Goal: Task Accomplishment & Management: Manage account settings

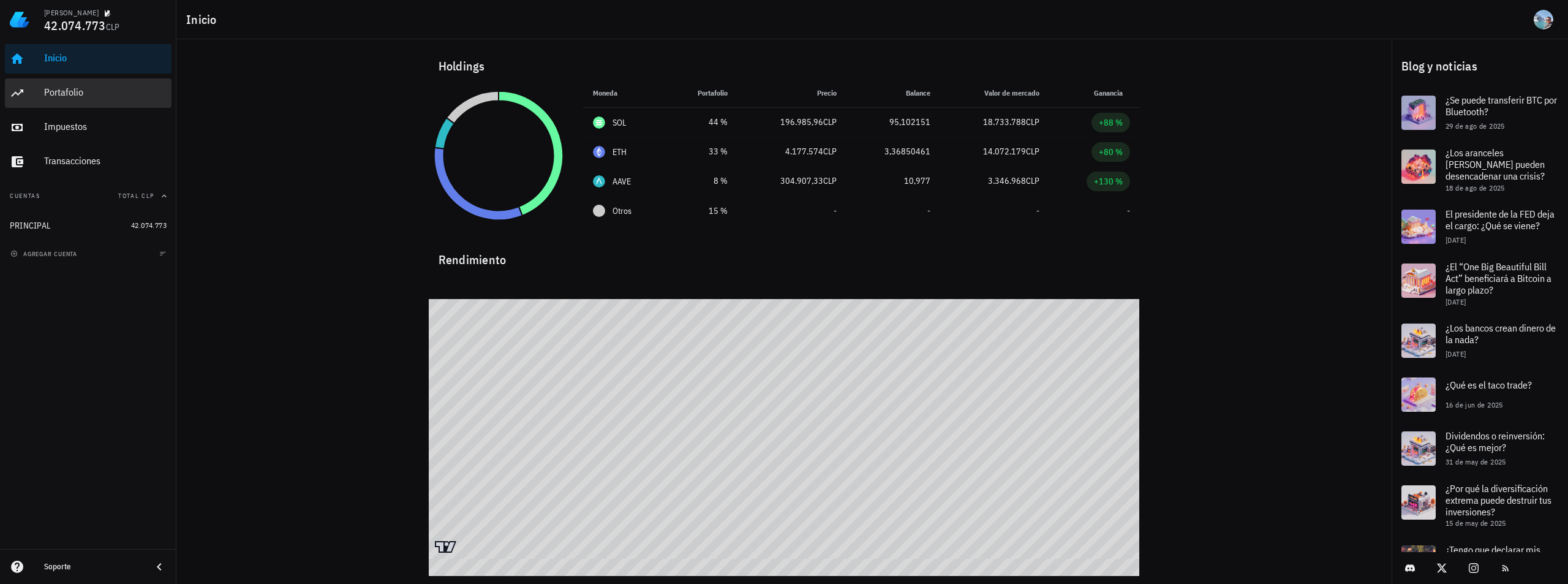
click at [81, 98] on div "Portafolio" at bounding box center [105, 93] width 122 height 27
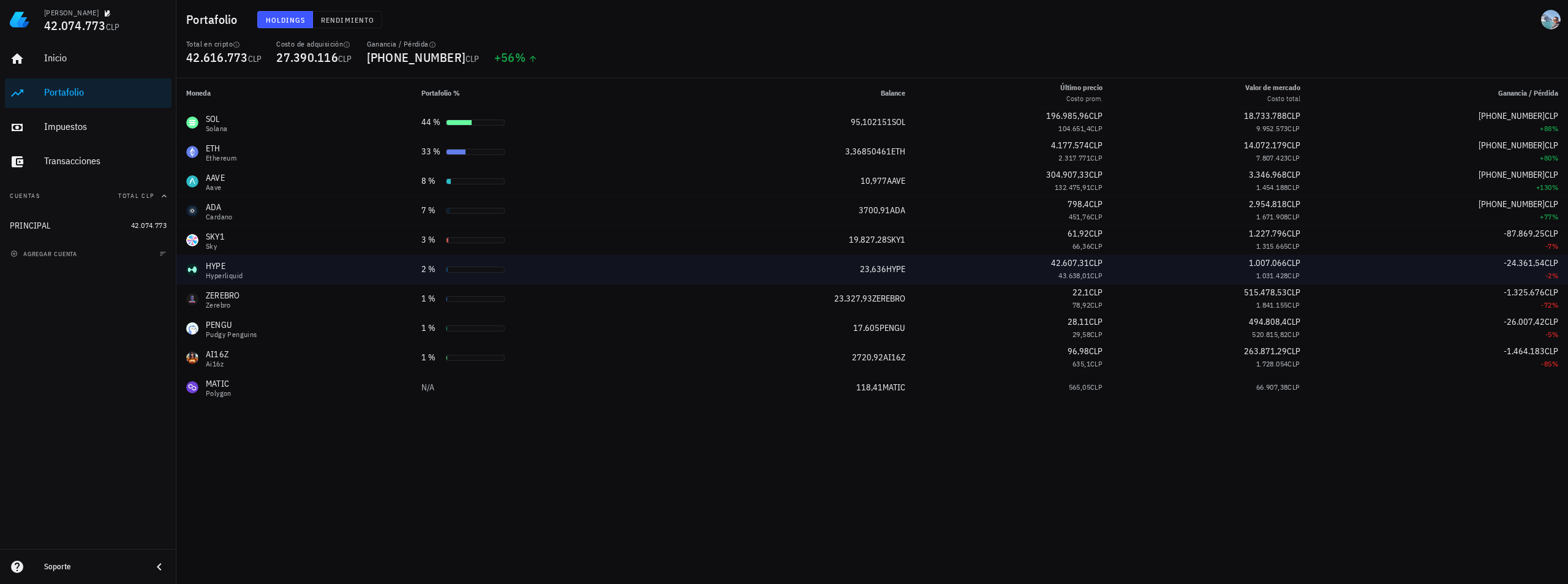
click at [221, 265] on div "HYPE" at bounding box center [224, 266] width 37 height 12
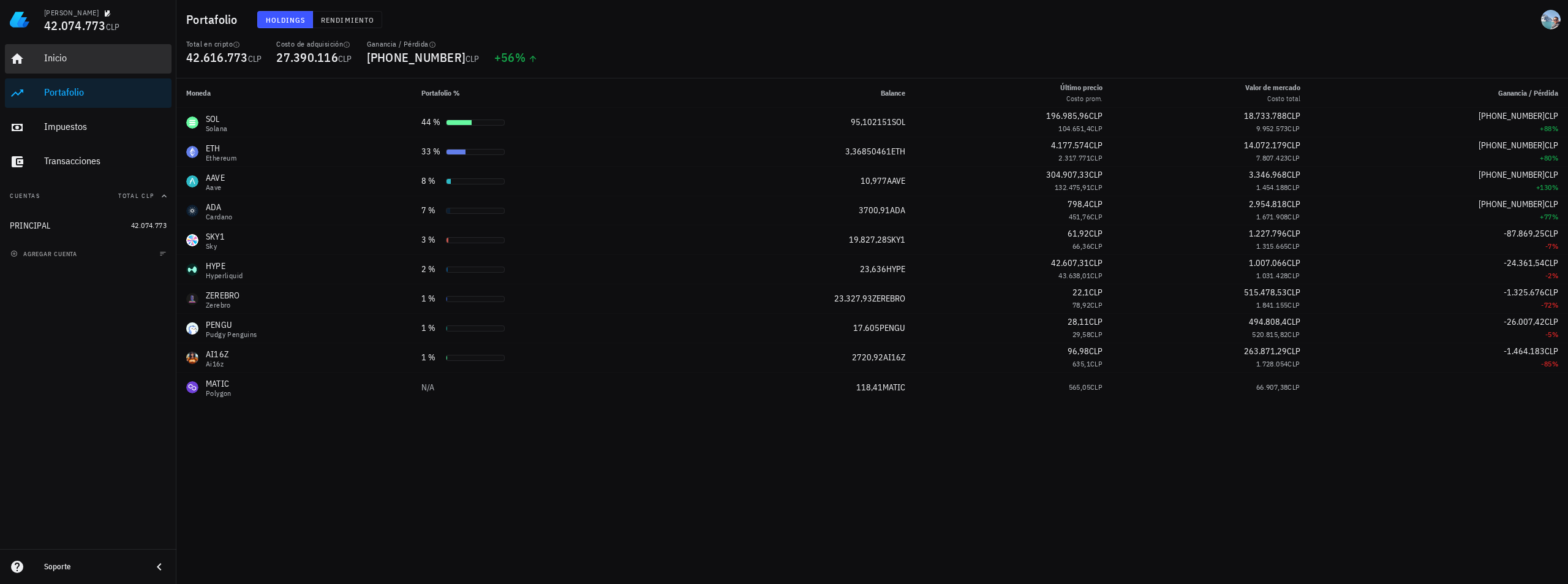
click at [68, 61] on div "Inicio" at bounding box center [105, 57] width 122 height 12
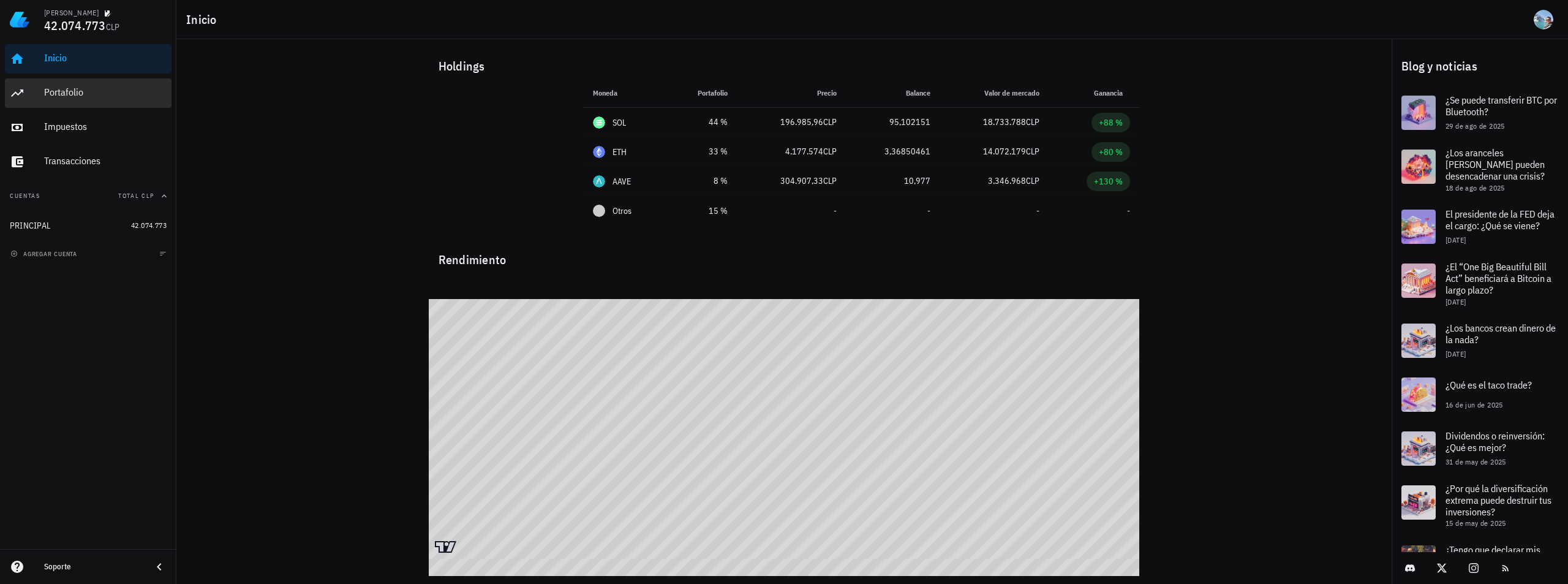
click at [84, 86] on div "Portafolio" at bounding box center [105, 92] width 122 height 12
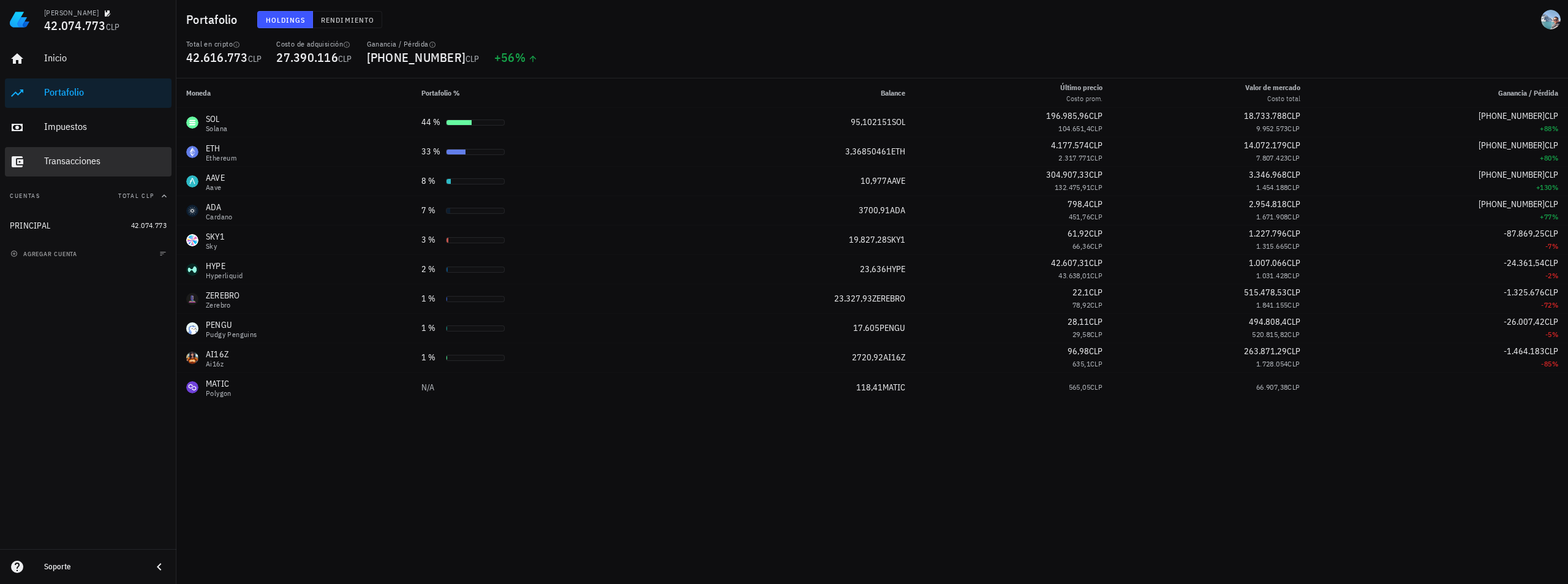
click at [82, 164] on div "Transacciones" at bounding box center [105, 161] width 122 height 12
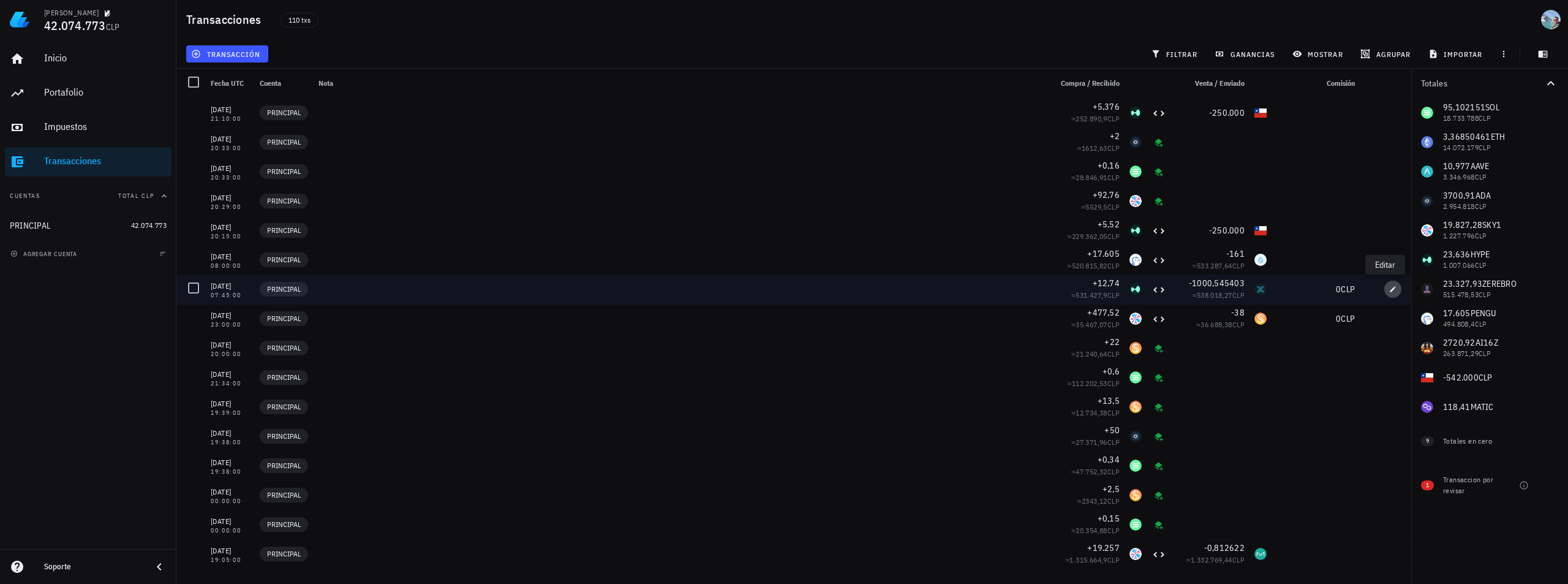
click at [1389, 289] on icon "button" at bounding box center [1392, 289] width 8 height 8
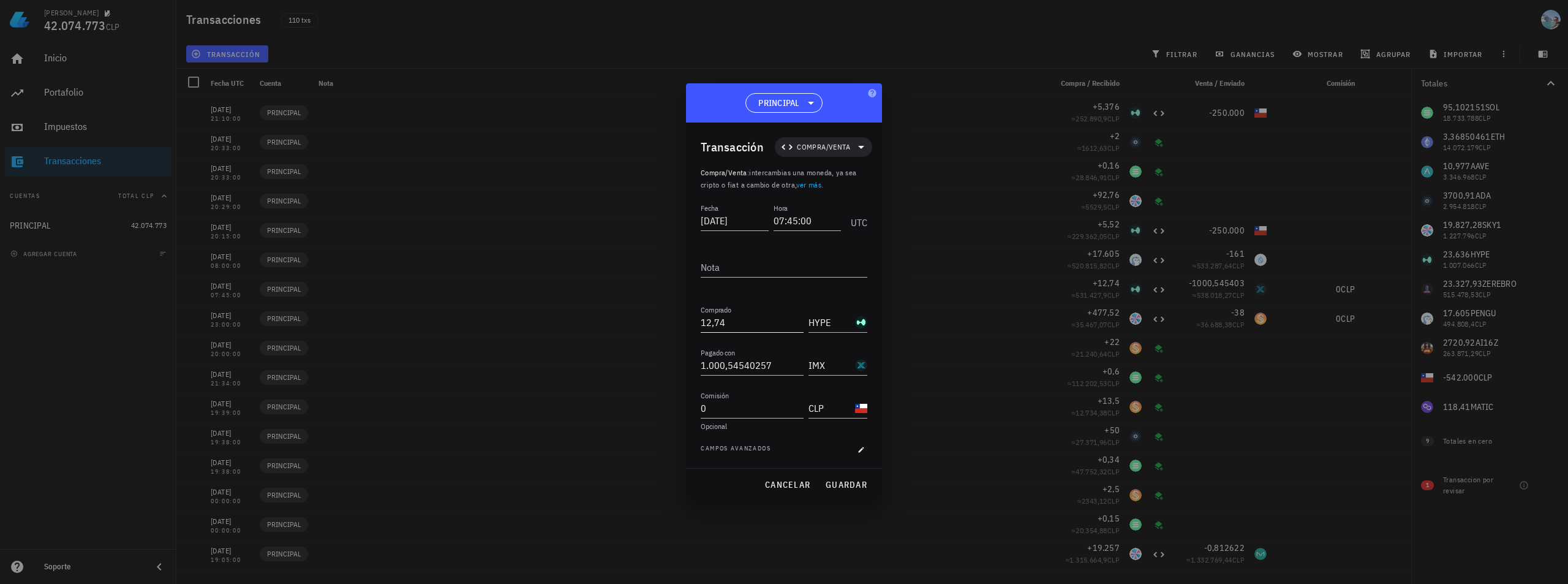
click at [709, 326] on input "12,74" at bounding box center [752, 322] width 103 height 20
click at [839, 486] on span "guardar" at bounding box center [846, 485] width 42 height 11
type input "12,74"
